Goal: Task Accomplishment & Management: Complete application form

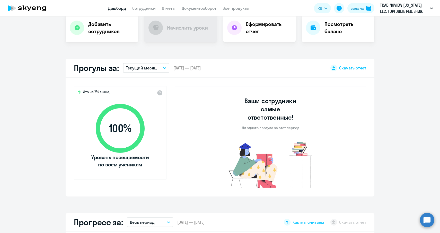
scroll to position [4, 0]
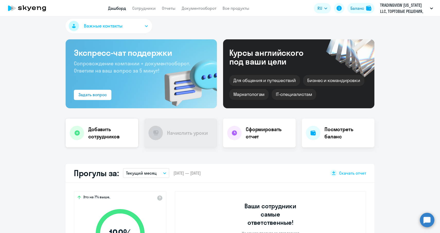
click at [103, 129] on h4 "Добавить сотрудников" at bounding box center [111, 133] width 46 height 14
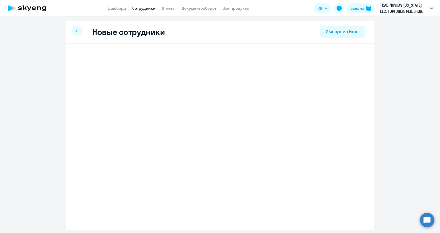
select select "english_adult_not_native_speaker"
select select "4"
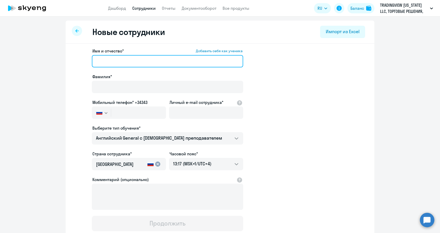
click at [102, 64] on input "Имя и отчество* Добавить себя как ученика" at bounding box center [167, 61] width 151 height 12
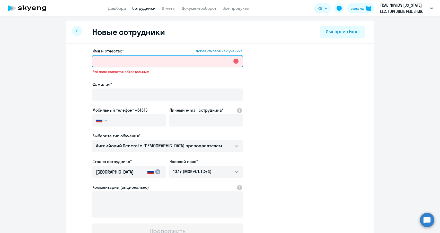
click at [132, 61] on input "Имя и отчество* Добавить себя как ученика" at bounding box center [167, 61] width 151 height 12
paste input "[PERSON_NAME]"
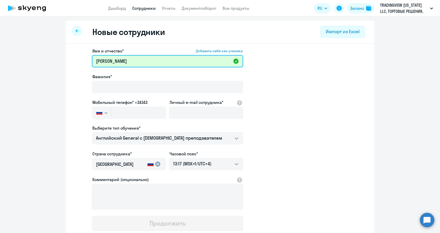
drag, startPoint x: 151, startPoint y: 61, endPoint x: 117, endPoint y: 61, distance: 34.0
click at [117, 61] on input "[PERSON_NAME]" at bounding box center [167, 61] width 151 height 12
type input "[PERSON_NAME]"
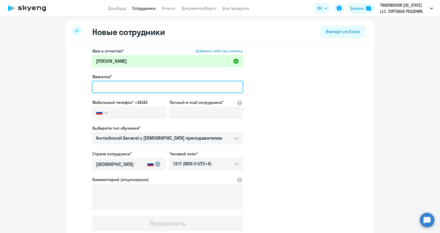
click at [106, 87] on input "Фамилия*" at bounding box center [167, 87] width 151 height 12
paste input "Stepanenko"
type input "Stepanenko"
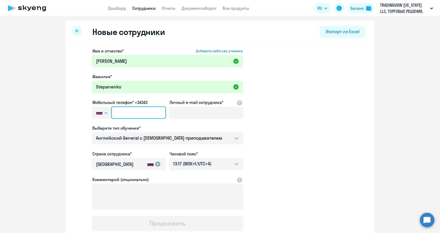
click at [125, 113] on input "text" at bounding box center [138, 113] width 55 height 12
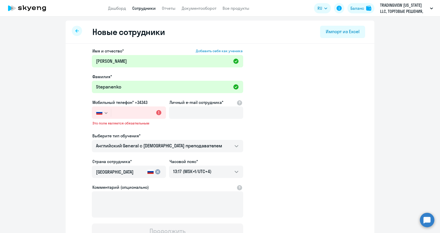
click at [105, 113] on icon "button" at bounding box center [106, 113] width 3 height 1
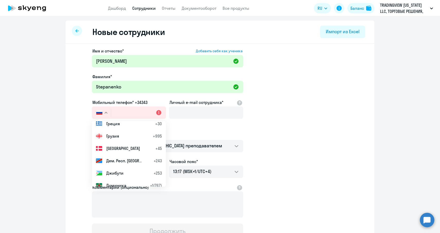
scroll to position [734, 0]
click at [110, 138] on span "Грузия" at bounding box center [112, 136] width 13 height 6
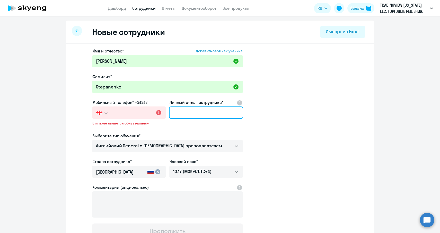
click at [190, 117] on input "Личный e-mail сотрудника*" at bounding box center [206, 113] width 74 height 12
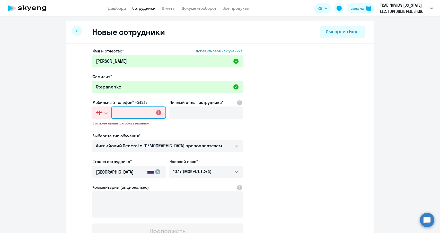
click at [120, 116] on input "text" at bounding box center [138, 113] width 55 height 12
click at [119, 109] on input "text" at bounding box center [138, 113] width 55 height 12
paste input "[PHONE_NUMBER]"
type input "[PHONE_NUMBER]"
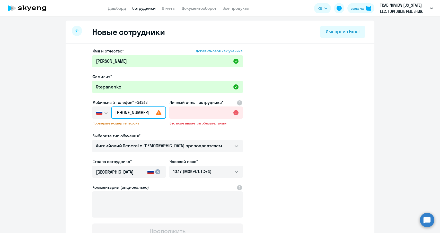
drag, startPoint x: 144, startPoint y: 114, endPoint x: 98, endPoint y: 114, distance: 45.8
click at [98, 114] on div "[GEOGRAPHIC_DATA] +7 [GEOGRAPHIC_DATA] +7 [GEOGRAPHIC_DATA] +380 [GEOGRAPHIC_DA…" at bounding box center [129, 113] width 74 height 12
type input "+7 9"
click at [105, 114] on icon "button" at bounding box center [106, 113] width 3 height 2
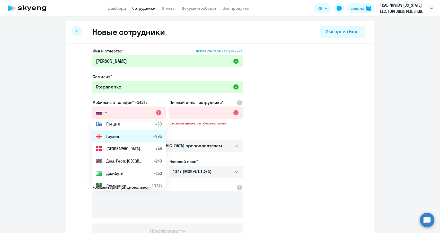
click at [112, 134] on span "Грузия" at bounding box center [112, 136] width 13 height 6
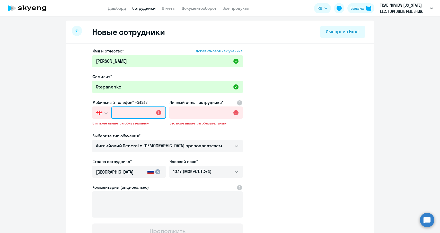
click at [127, 112] on input "text" at bounding box center [138, 113] width 55 height 12
type input "+995 (5"
paste input "[PHONE_NUMBER]"
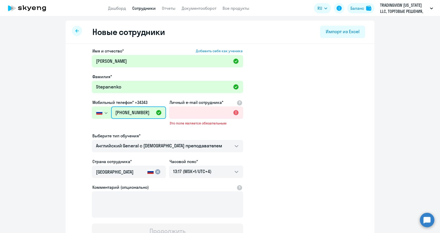
type input "[PHONE_NUMBER]"
type input "+7 995"
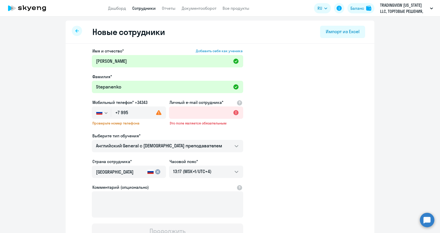
click at [107, 113] on icon "button" at bounding box center [106, 113] width 3 height 1
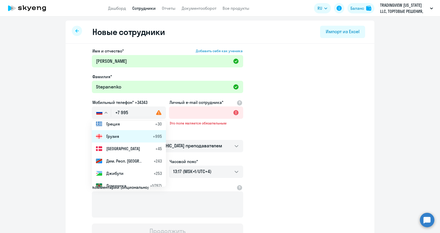
click at [112, 141] on li "Грузия +995" at bounding box center [129, 136] width 74 height 12
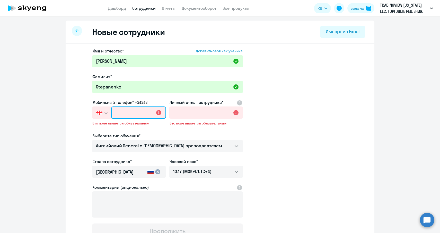
click at [120, 110] on input "text" at bounding box center [138, 113] width 55 height 12
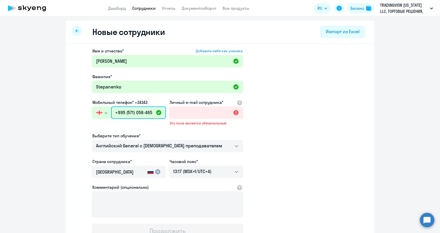
type input "+995 (571) 058-465"
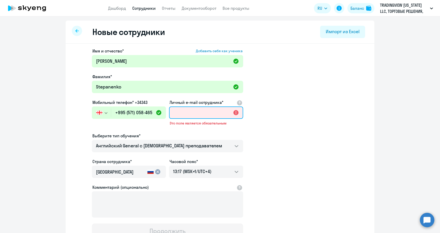
click at [194, 110] on input "Личный e-mail сотрудника*" at bounding box center [206, 113] width 74 height 12
paste input "[EMAIL_ADDRESS][DOMAIN_NAME]"
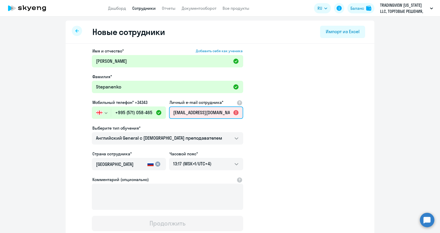
scroll to position [0, 10]
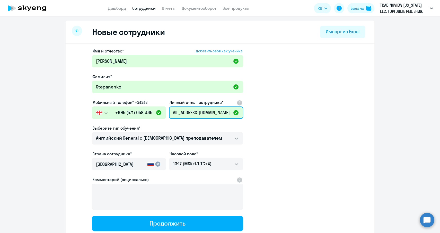
type input "[EMAIL_ADDRESS][DOMAIN_NAME]"
click at [262, 137] on app-new-student-form "Имя и отчество* Добавить себя как ученика [PERSON_NAME]* [PERSON_NAME] телефон*…" at bounding box center [220, 140] width 293 height 184
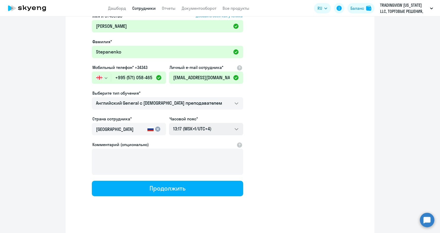
scroll to position [37, 0]
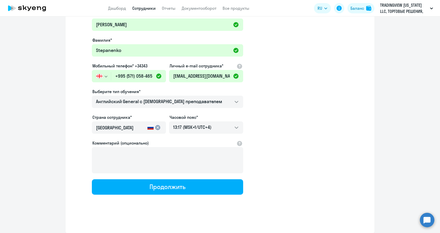
click at [157, 127] on mat-icon "cancel" at bounding box center [158, 128] width 6 height 6
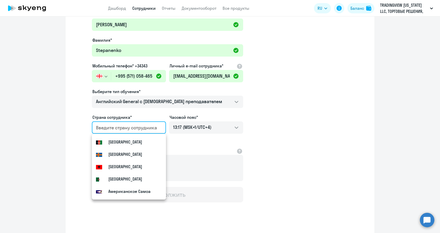
click at [128, 128] on input "country" at bounding box center [128, 128] width 64 height 7
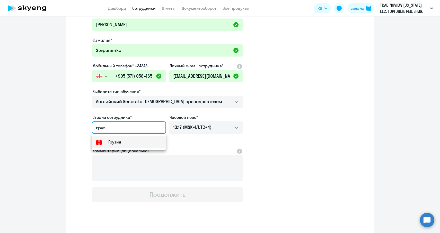
click at [110, 143] on small "Грузия" at bounding box center [114, 142] width 13 height 6
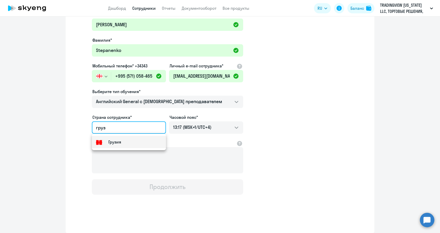
type input "Грузия"
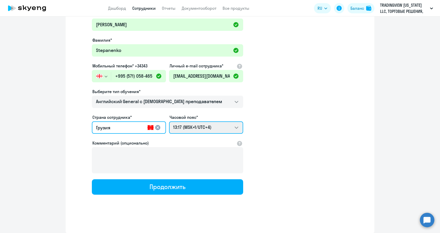
click at [239, 127] on select "22:17 (MSK-14/UTC-11) 23:17 (MSK-13/UTC-10) 00:17 (MSK-12/UTC-9) 01:17 (MSK-11/…" at bounding box center [206, 128] width 74 height 12
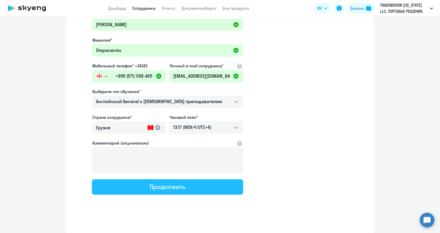
click at [152, 185] on div "Продолжить" at bounding box center [168, 187] width 36 height 8
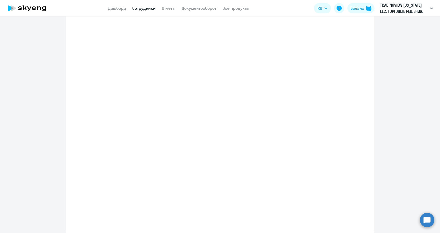
select select "english_adult_not_native_speaker"
select select "4"
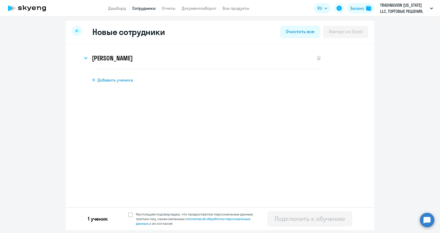
scroll to position [0, 0]
click at [129, 214] on span at bounding box center [130, 215] width 5 height 5
click at [128, 212] on input "Настоящим подтверждаю, что предоставляю персональные данные третьих лиц, ознако…" at bounding box center [128, 212] width 0 height 0
checkbox input "true"
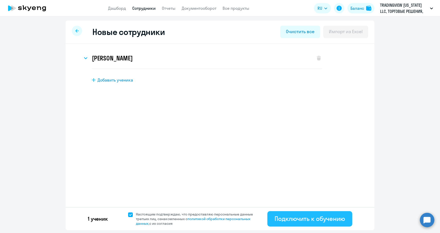
click at [287, 218] on div "Подключить к обучению" at bounding box center [310, 219] width 71 height 8
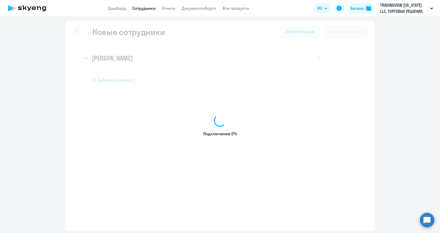
select select "english_adult_not_native_speaker"
select select "4"
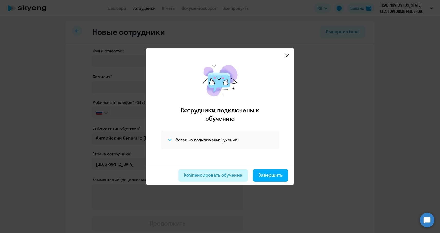
click at [229, 176] on div "Компенсировать обучение" at bounding box center [213, 175] width 58 height 7
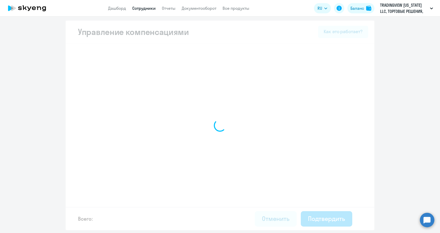
select select "MONTHLY"
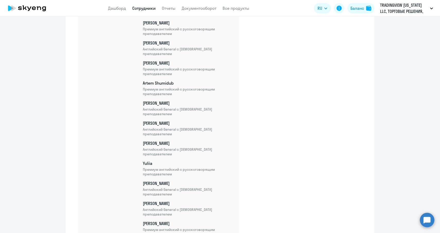
scroll to position [764, 0]
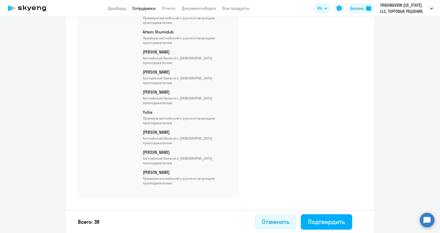
click at [326, 214] on div "Всего: 38 Отменить Подтвердить" at bounding box center [220, 221] width 309 height 23
click at [322, 219] on div "Подтвердить" at bounding box center [326, 222] width 37 height 8
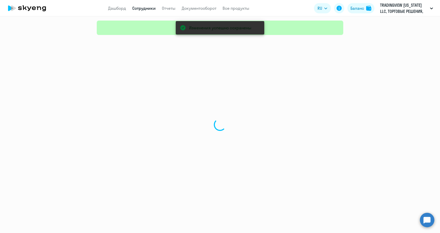
select select "30"
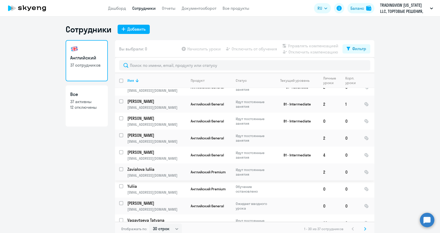
scroll to position [385, 0]
